Goal: Task Accomplishment & Management: Manage account settings

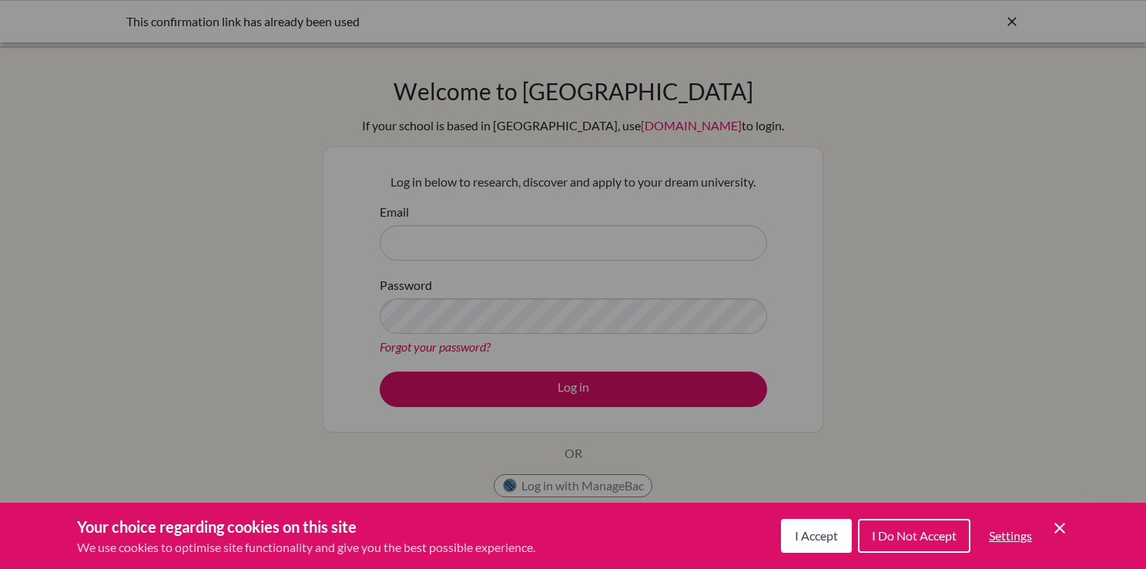
click at [823, 535] on span "I Accept" at bounding box center [816, 535] width 43 height 15
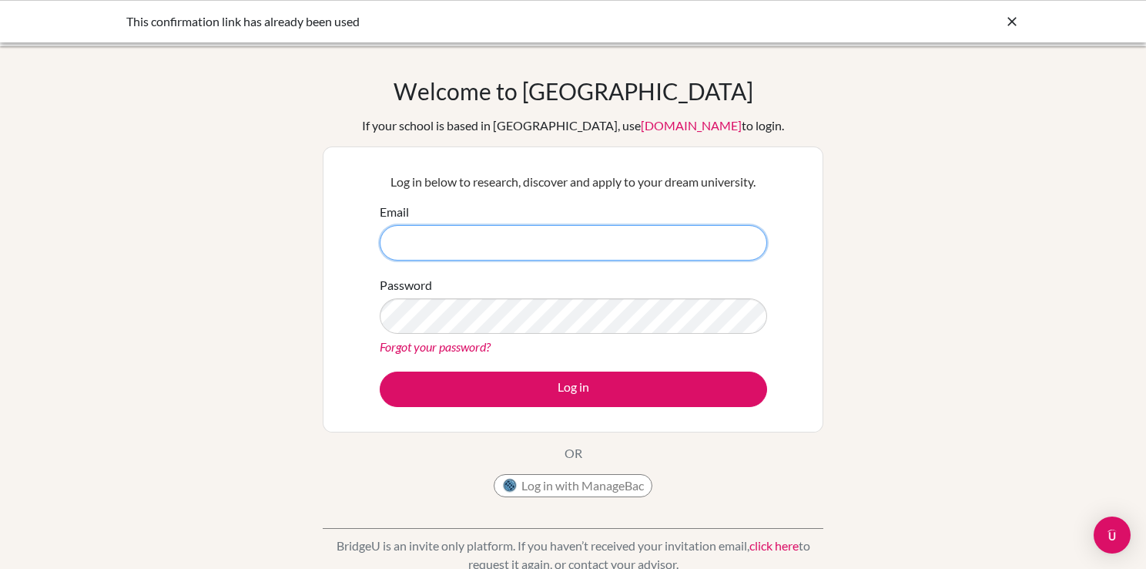
click at [476, 227] on input "Email" at bounding box center [573, 242] width 387 height 35
click at [501, 250] on input "Email" at bounding box center [573, 242] width 387 height 35
click at [500, 247] on input "Email" at bounding box center [573, 242] width 387 height 35
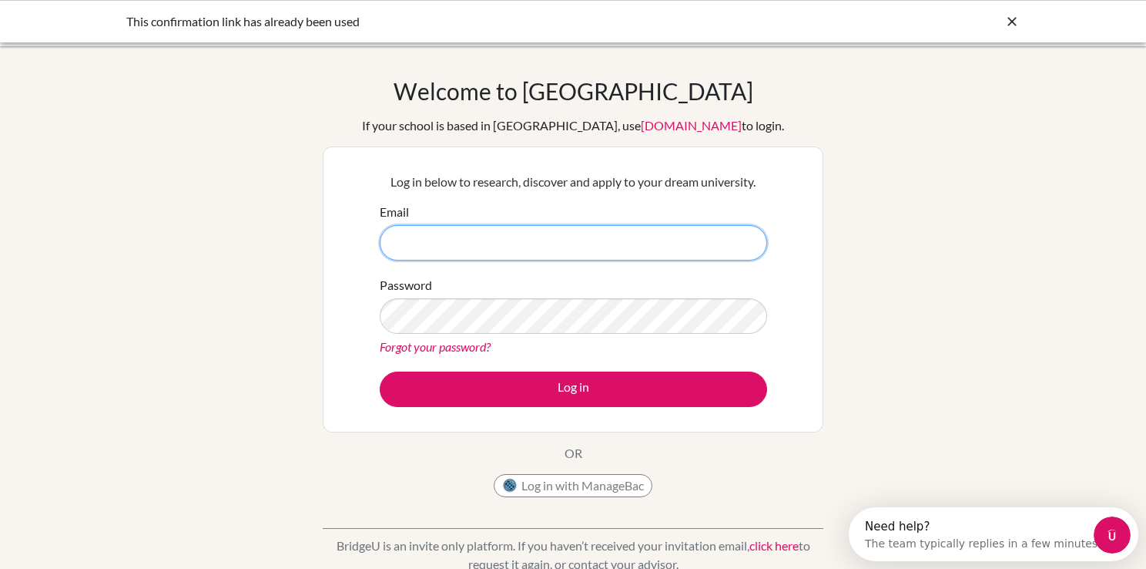
type input "kumaradvay228@gmail.com"
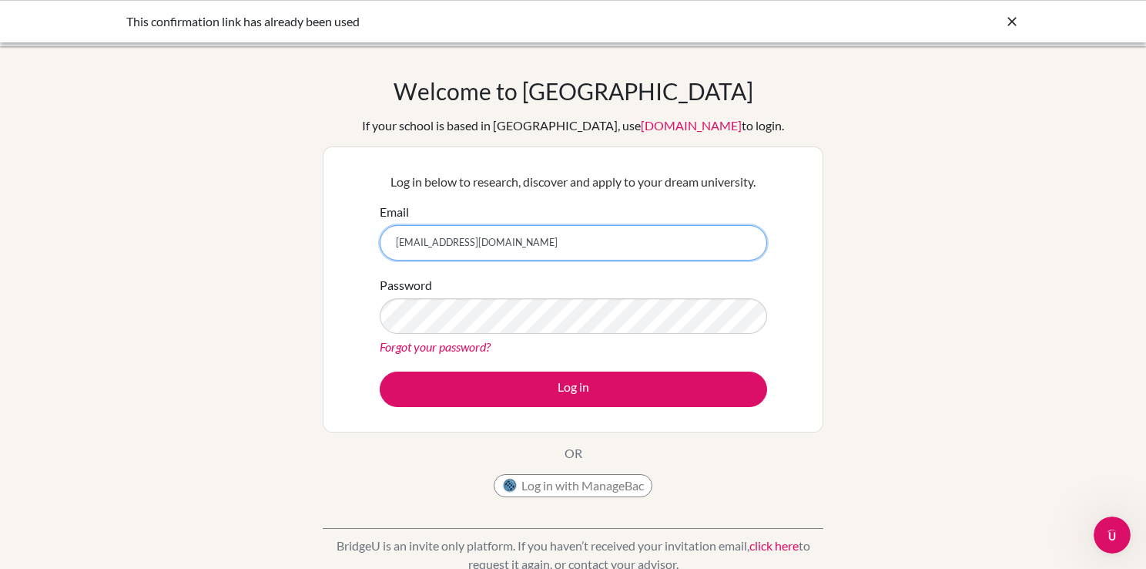
click at [539, 253] on input "kumaradvay228@gmail.com" at bounding box center [573, 242] width 387 height 35
drag, startPoint x: 536, startPoint y: 248, endPoint x: 310, endPoint y: 243, distance: 225.8
click at [310, 243] on div "Welcome to BridgeU If your school is based in China, use app.bridge-u.com.cn to…" at bounding box center [573, 329] width 1146 height 504
type input "[PERSON_NAME][EMAIL_ADDRESS][DOMAIN_NAME]"
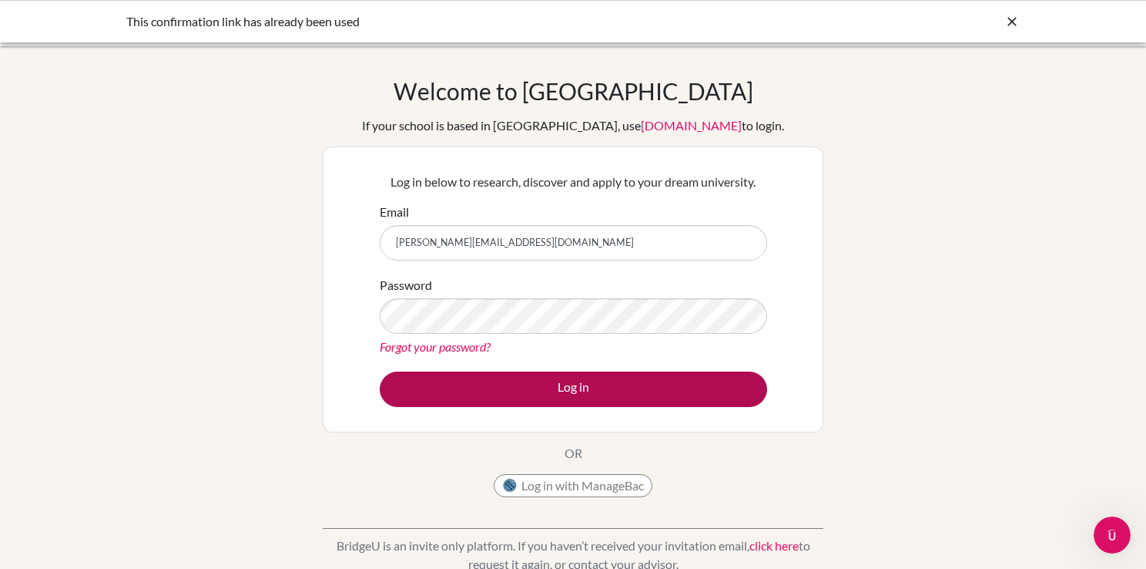
click at [577, 391] on button "Log in" at bounding box center [573, 388] width 387 height 35
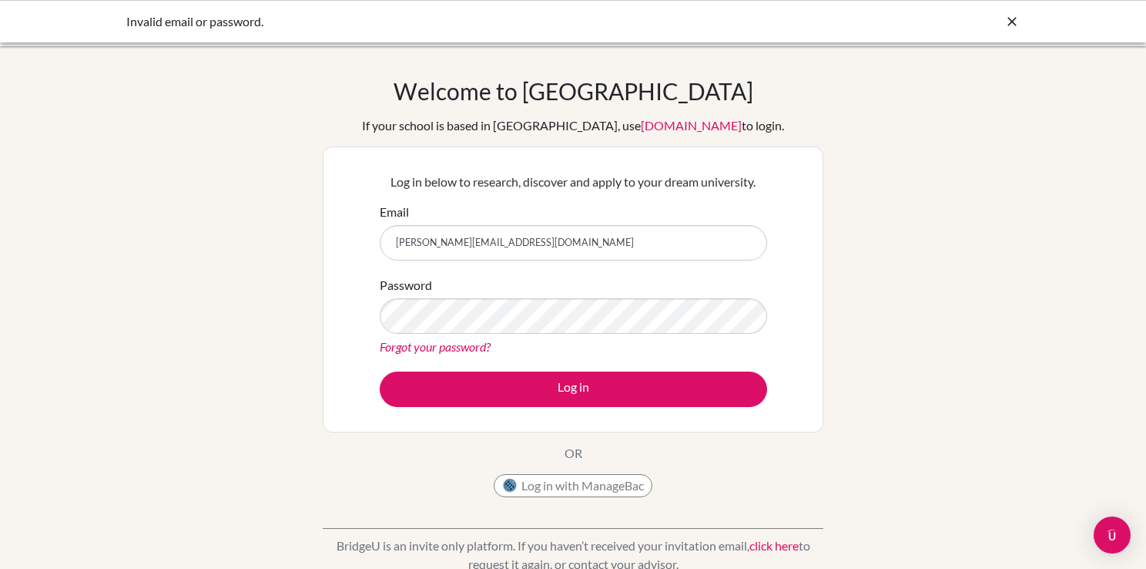
click at [829, 296] on div "Welcome to [GEOGRAPHIC_DATA] If your school is based in [GEOGRAPHIC_DATA], use …" at bounding box center [573, 329] width 1146 height 504
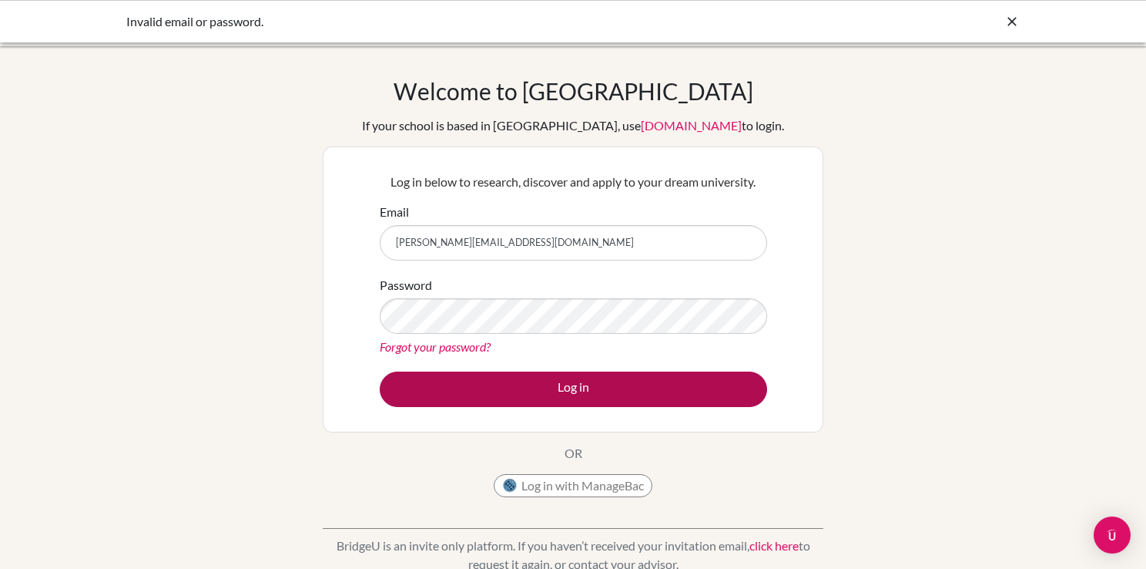
click at [626, 378] on button "Log in" at bounding box center [573, 388] width 387 height 35
click at [579, 380] on button "Log in" at bounding box center [573, 388] width 387 height 35
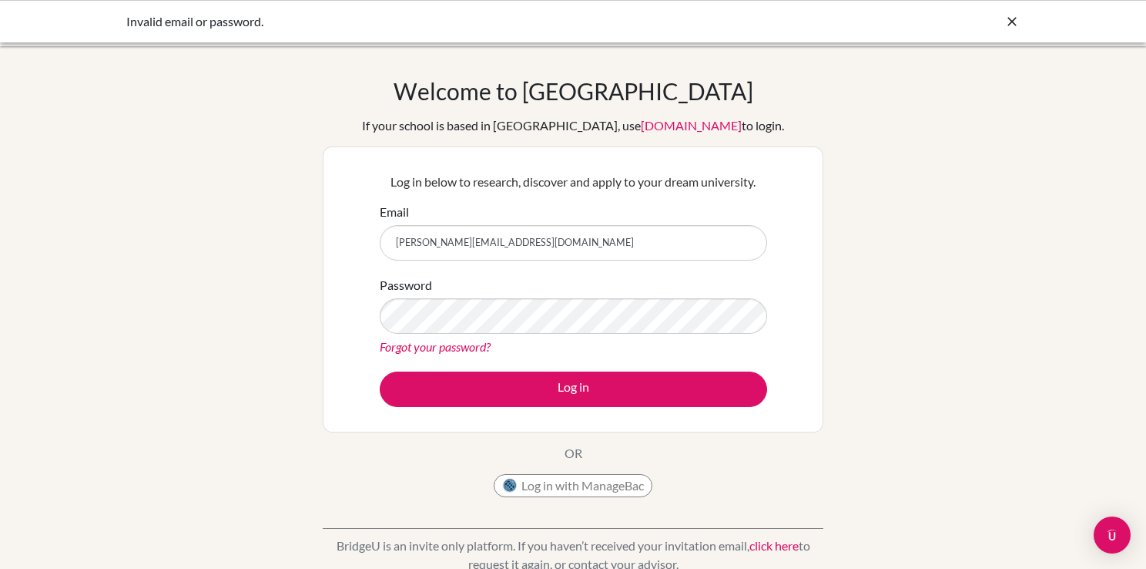
click at [267, 146] on div "Welcome to BridgeU If your school is based in China, use app.bridge-u.com.cn to…" at bounding box center [573, 329] width 1146 height 504
click at [954, 292] on div "Welcome to BridgeU If your school is based in China, use app.bridge-u.com.cn to…" at bounding box center [573, 329] width 1146 height 504
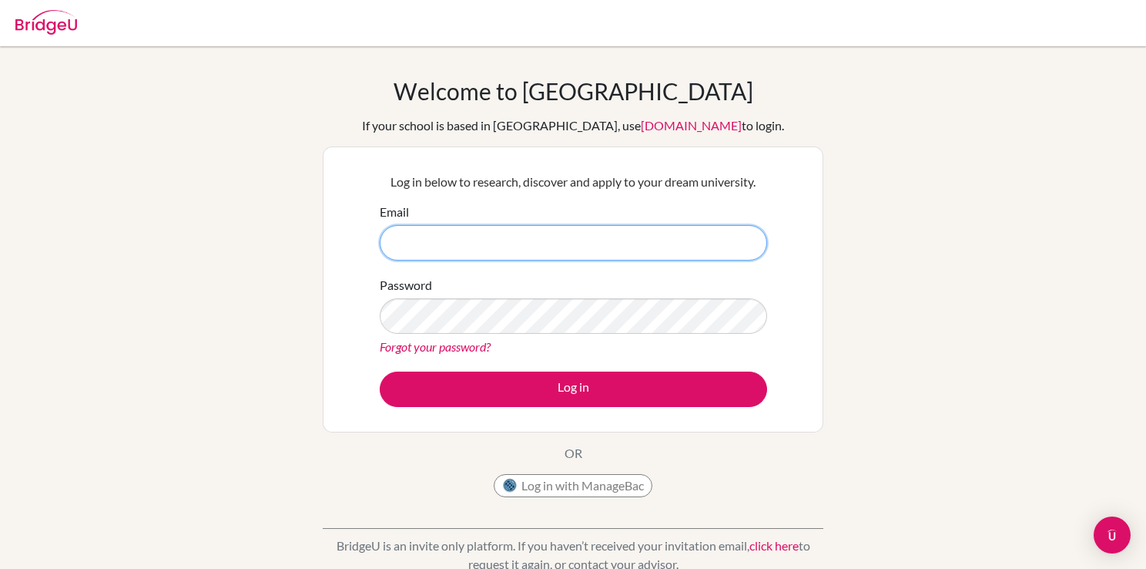
type input "[PERSON_NAME][EMAIL_ADDRESS][DOMAIN_NAME]"
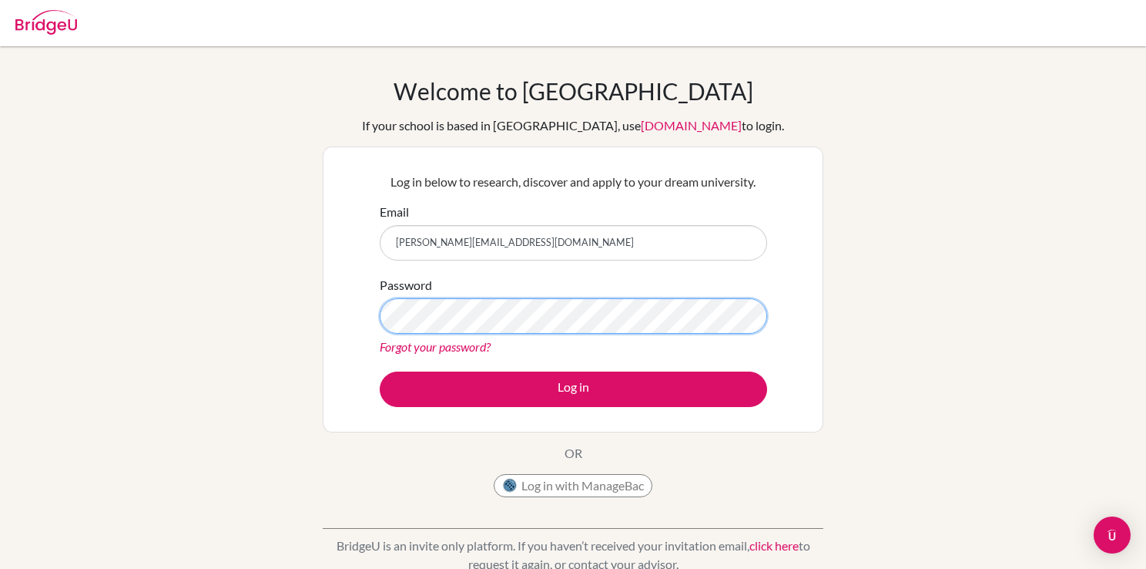
click at [573, 388] on button "Log in" at bounding box center [573, 388] width 387 height 35
